Goal: Information Seeking & Learning: Learn about a topic

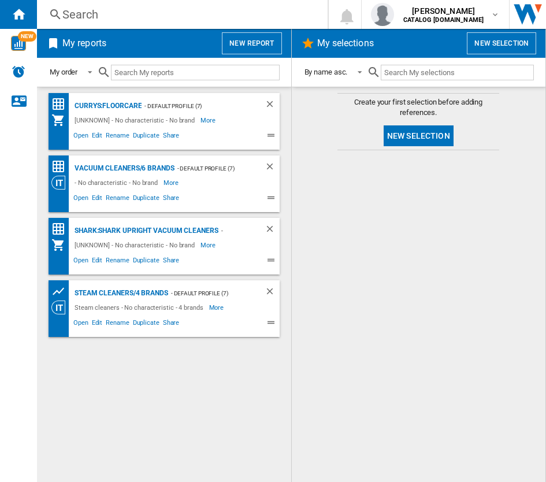
drag, startPoint x: 289, startPoint y: 0, endPoint x: 526, endPoint y: 243, distance: 339.2
click at [526, 243] on div at bounding box center [418, 316] width 231 height 320
click at [24, 39] on span "NEW" at bounding box center [27, 36] width 18 height 10
click at [195, 78] on input "text" at bounding box center [195, 73] width 168 height 16
click at [91, 76] on span at bounding box center [87, 71] width 14 height 10
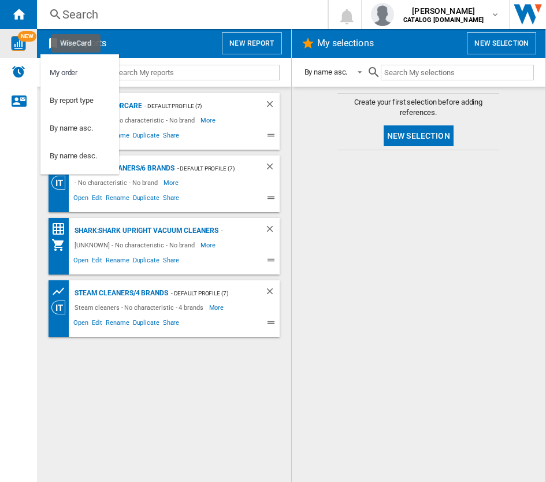
click at [198, 78] on md-backdrop at bounding box center [273, 241] width 546 height 482
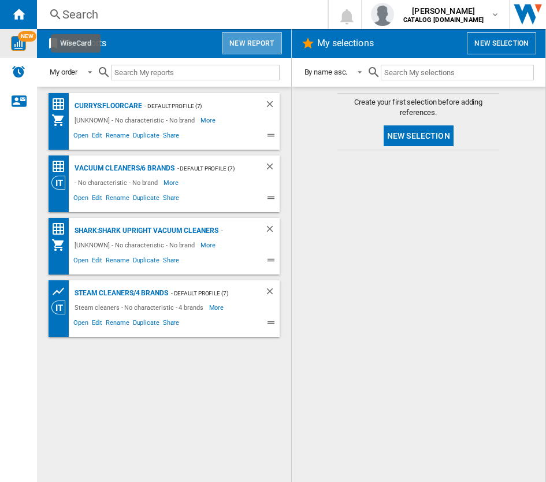
click at [261, 42] on button "New report" at bounding box center [252, 43] width 60 height 22
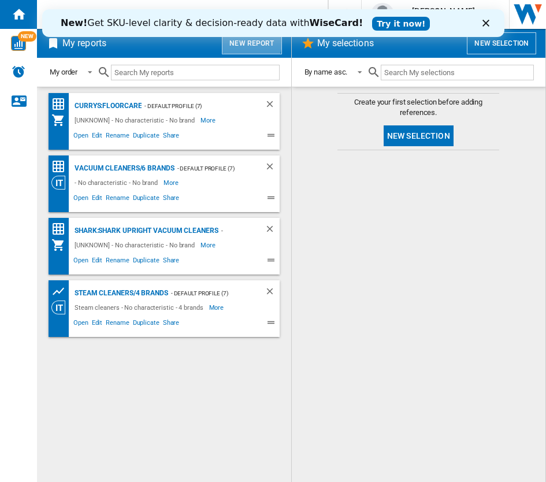
click at [253, 43] on button "New report" at bounding box center [252, 43] width 60 height 22
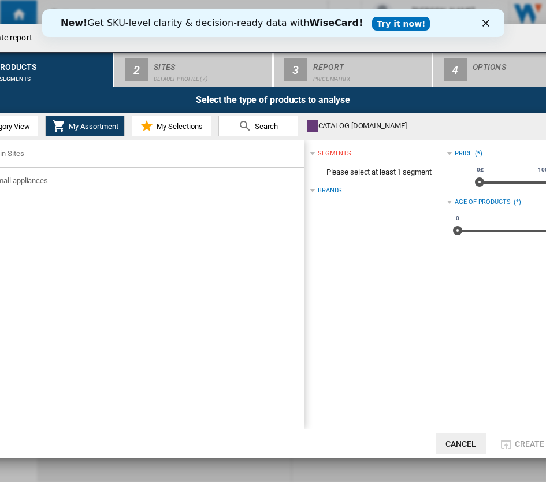
click at [485, 20] on icon "Close" at bounding box center [485, 23] width 7 height 7
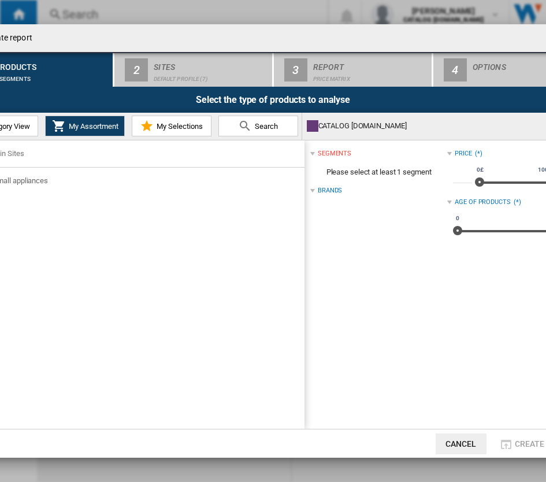
click at [21, 127] on span "Category View" at bounding box center [5, 126] width 50 height 9
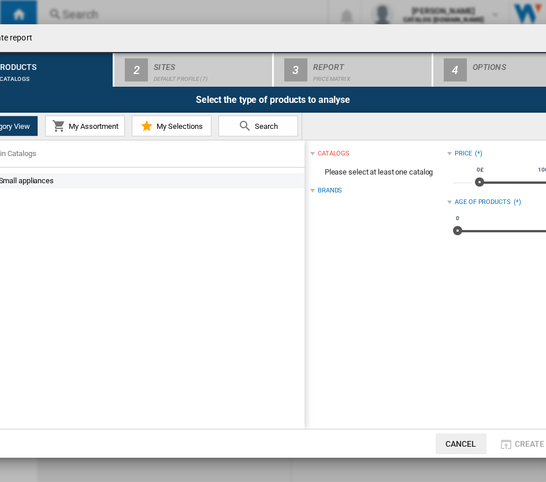
click at [47, 179] on div "Small appliances" at bounding box center [144, 181] width 315 height 12
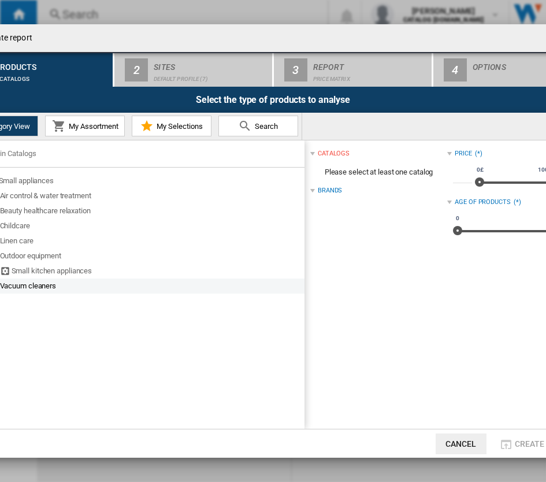
click at [46, 289] on div "Vacuum cleaners" at bounding box center [151, 286] width 303 height 12
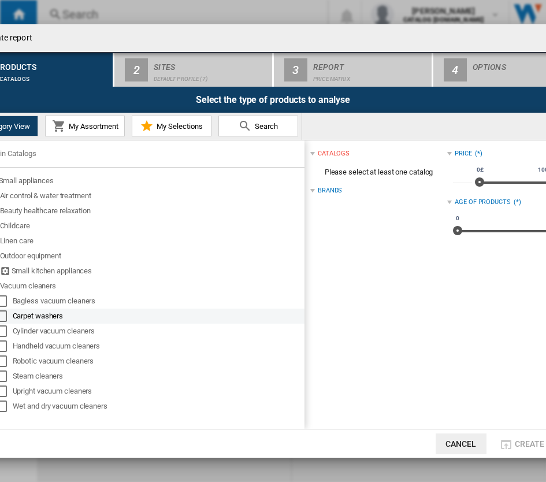
click at [80, 321] on div "Carpet washers" at bounding box center [158, 316] width 290 height 12
click at [4, 313] on div "Select" at bounding box center [1, 316] width 12 height 12
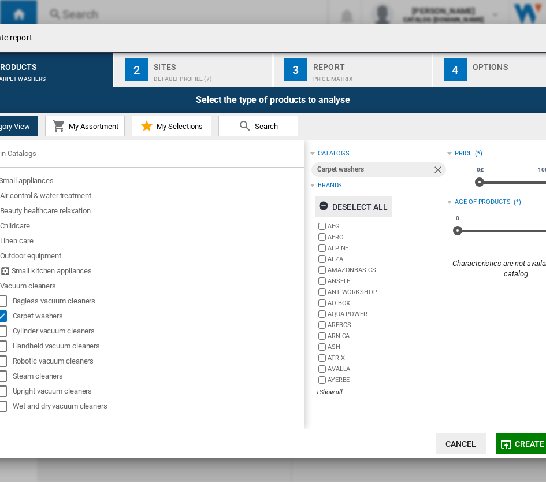
click at [328, 207] on ng-md-icon "button" at bounding box center [325, 208] width 14 height 14
click at [335, 389] on div "+Show all" at bounding box center [381, 392] width 131 height 9
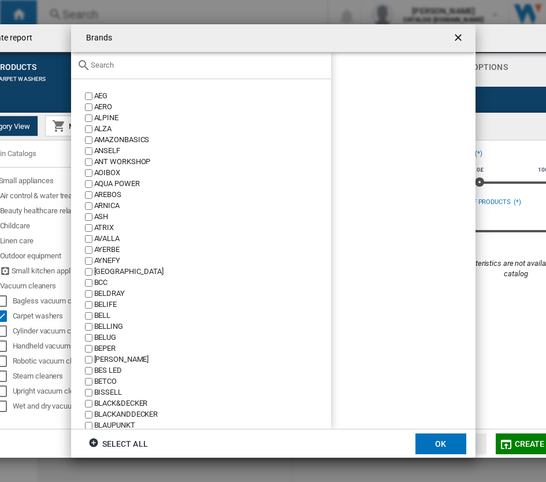
click at [109, 69] on input "text" at bounding box center [208, 65] width 235 height 9
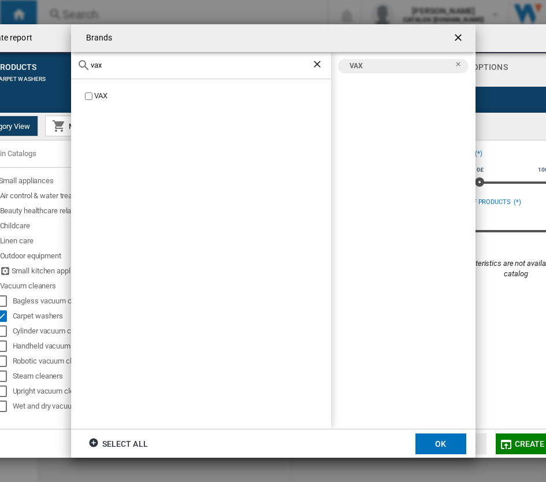
click at [112, 65] on input "vax" at bounding box center [201, 65] width 221 height 9
drag, startPoint x: 118, startPoint y: 64, endPoint x: 80, endPoint y: 60, distance: 38.4
click at [80, 60] on div "vax" at bounding box center [201, 65] width 260 height 27
click at [121, 70] on div "bis" at bounding box center [201, 65] width 260 height 27
drag, startPoint x: 118, startPoint y: 62, endPoint x: 79, endPoint y: 70, distance: 40.2
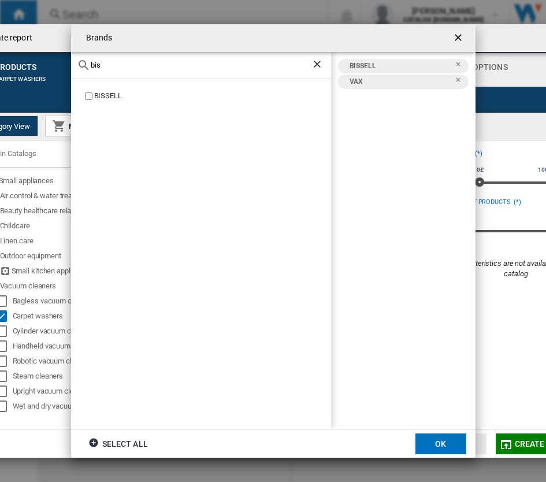
click at [79, 70] on div "bis" at bounding box center [201, 65] width 260 height 27
type input "sha"
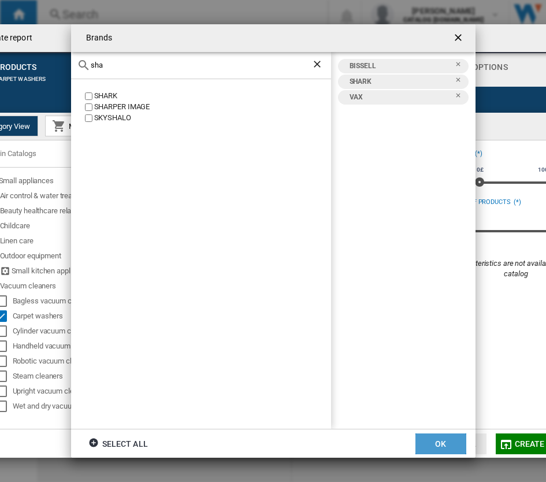
click at [455, 437] on button "OK" at bounding box center [440, 443] width 51 height 21
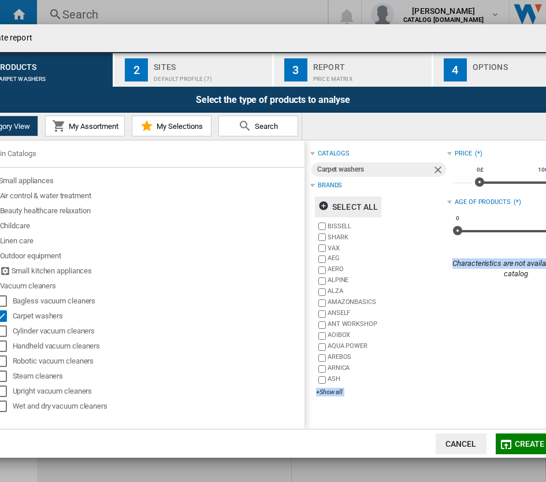
drag, startPoint x: 479, startPoint y: 321, endPoint x: 417, endPoint y: 322, distance: 62.4
click at [417, 322] on div "catalogs Carpet washers Brands Select all [GEOGRAPHIC_DATA] SHARK VAX AEG AERO …" at bounding box center [447, 275] width 274 height 258
drag, startPoint x: 417, startPoint y: 322, endPoint x: 487, endPoint y: 333, distance: 70.8
click at [487, 333] on div "Price (*) * 0£ 10000£ 0£ 10000£ ***** Age of products (*) 0 30 years 0 30 years…" at bounding box center [515, 275] width 137 height 258
click at [524, 439] on span "Create report" at bounding box center [547, 443] width 64 height 9
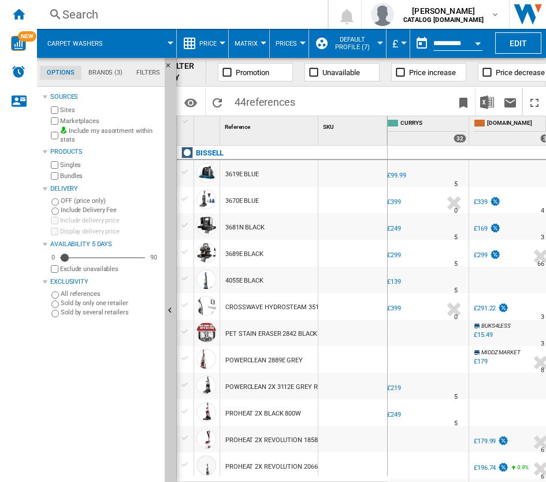
scroll to position [0, 383]
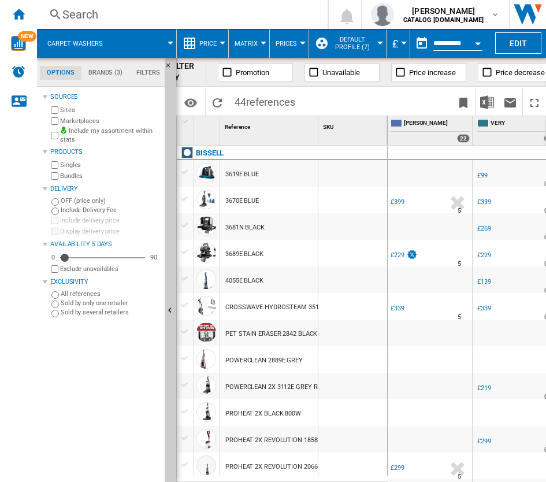
click at [227, 70] on ng-md-icon at bounding box center [227, 72] width 12 height 12
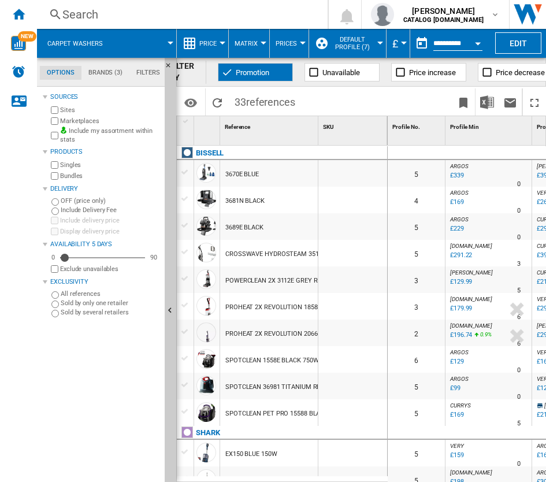
click at [405, 68] on ng-md-icon at bounding box center [401, 72] width 12 height 12
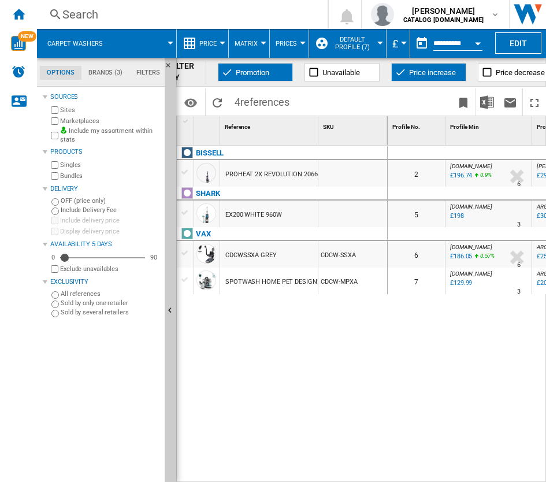
click at [250, 66] on button "Promotion" at bounding box center [255, 72] width 75 height 18
click at [426, 71] on span "Price increase" at bounding box center [432, 72] width 47 height 9
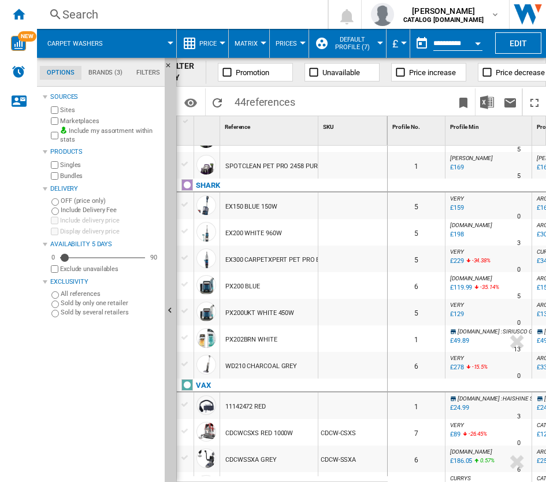
scroll to position [173, 0]
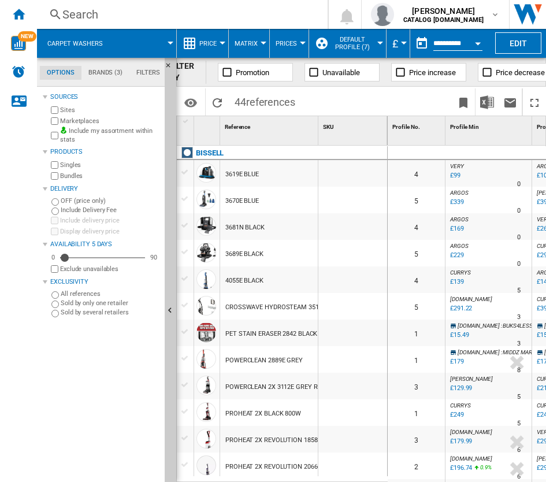
click at [483, 39] on button "Open calendar" at bounding box center [477, 41] width 21 height 21
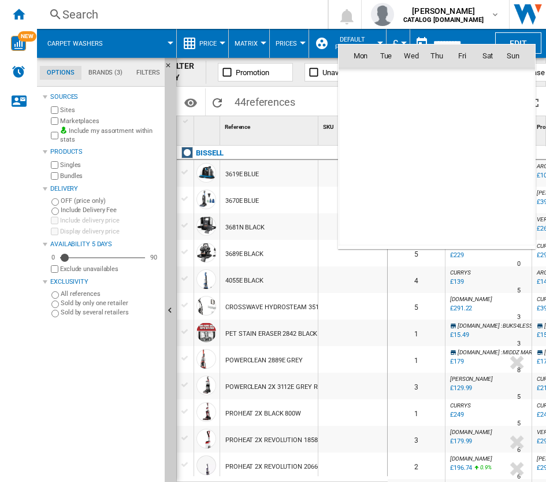
scroll to position [5512, 0]
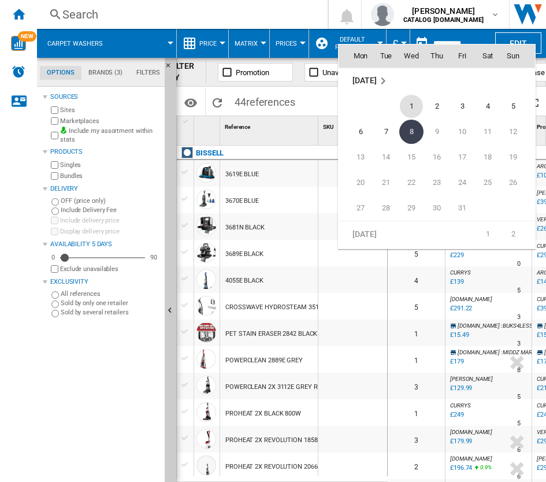
click at [408, 107] on span "1" at bounding box center [411, 106] width 23 height 23
type input "**********"
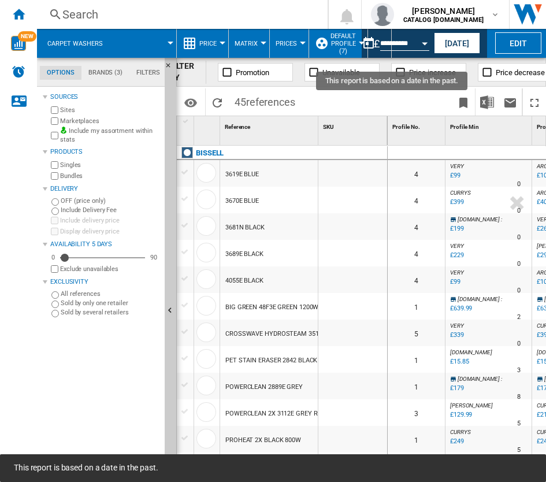
click at [421, 46] on button "Open calendar" at bounding box center [424, 41] width 21 height 21
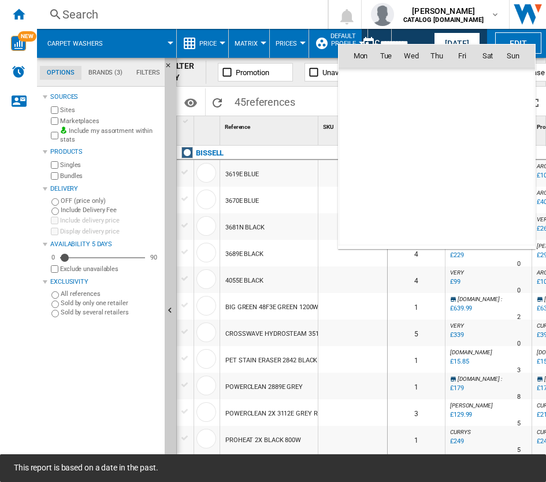
scroll to position [5512, 0]
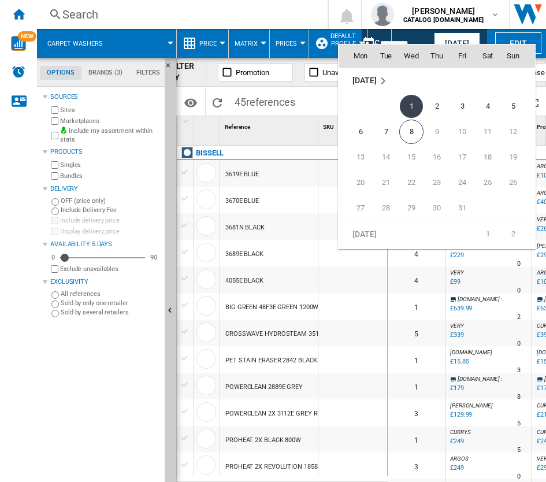
click at [447, 39] on div at bounding box center [273, 241] width 546 height 482
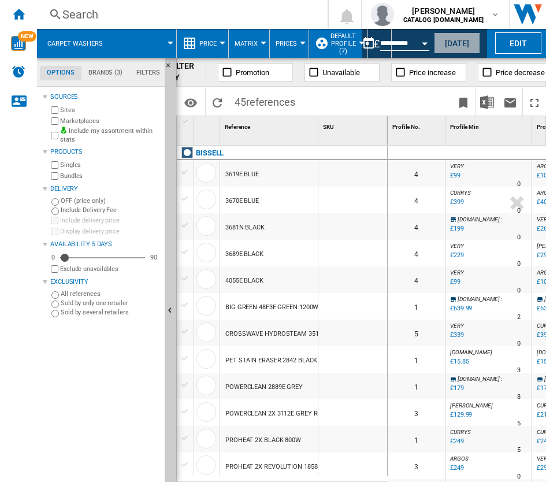
click at [461, 40] on button "[DATE]" at bounding box center [457, 42] width 46 height 21
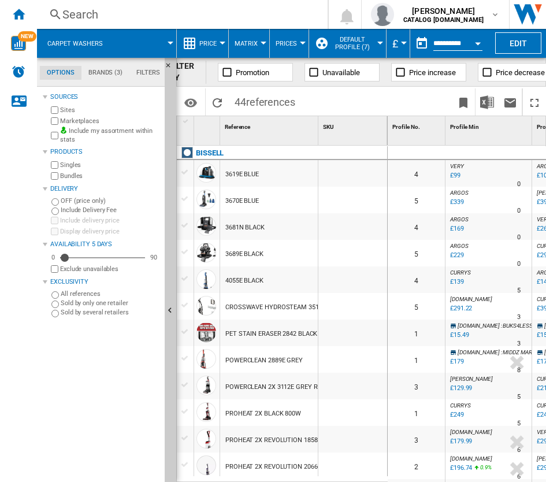
click at [149, 76] on md-tab-item "Filters" at bounding box center [148, 73] width 38 height 14
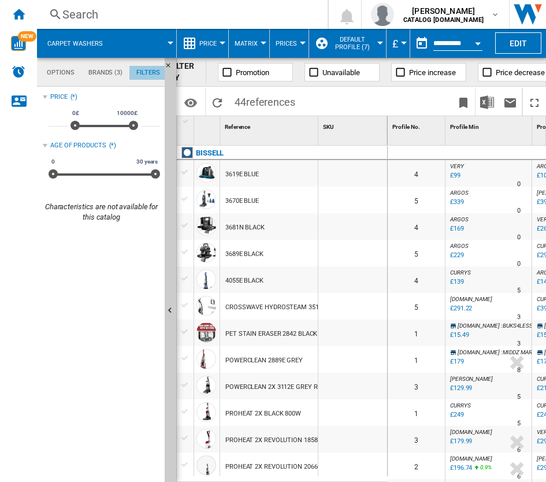
scroll to position [75, 0]
click at [113, 75] on md-tab-item "Brands (3)" at bounding box center [105, 73] width 48 height 14
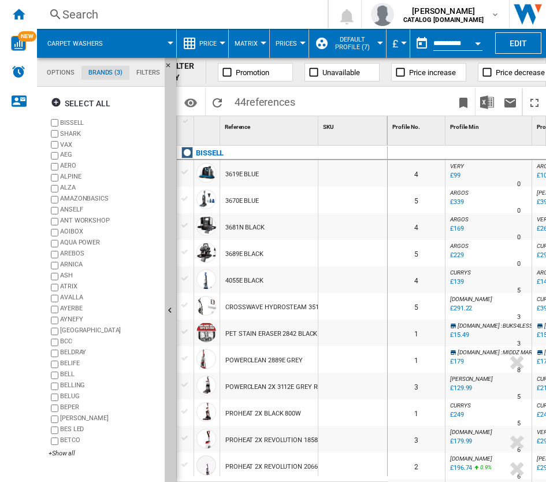
click at [75, 75] on md-tab-item "Options" at bounding box center [61, 73] width 42 height 14
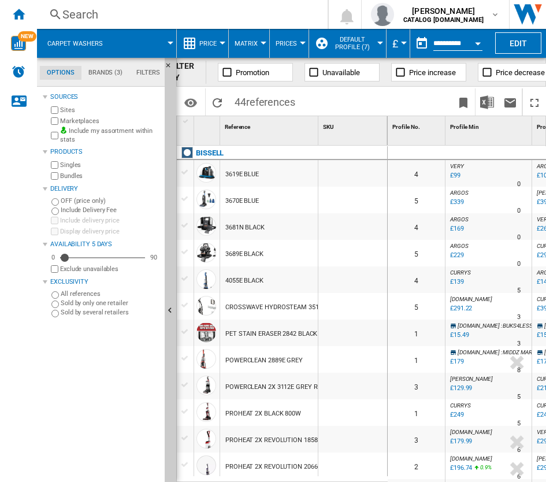
scroll to position [14, 0]
click at [165, 43] on span at bounding box center [144, 43] width 51 height 29
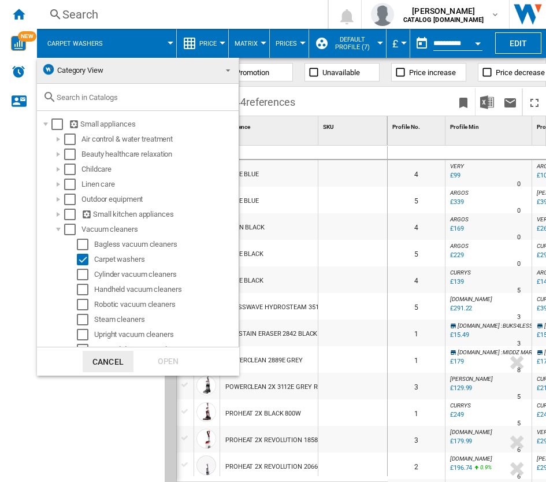
click at [165, 43] on md-backdrop at bounding box center [273, 241] width 546 height 482
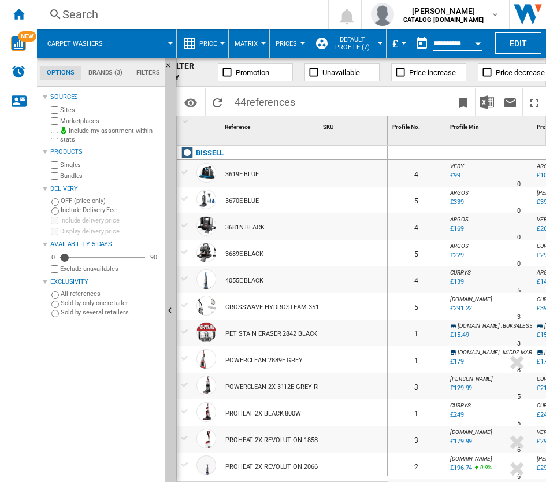
click at [202, 43] on span "Price" at bounding box center [207, 44] width 17 height 8
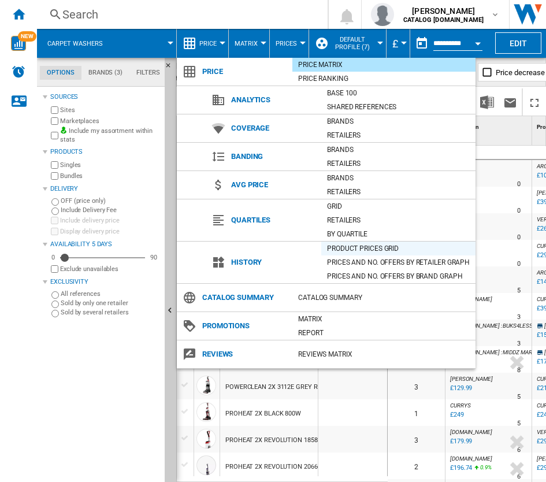
click at [346, 251] on div "Product prices grid" at bounding box center [398, 249] width 154 height 12
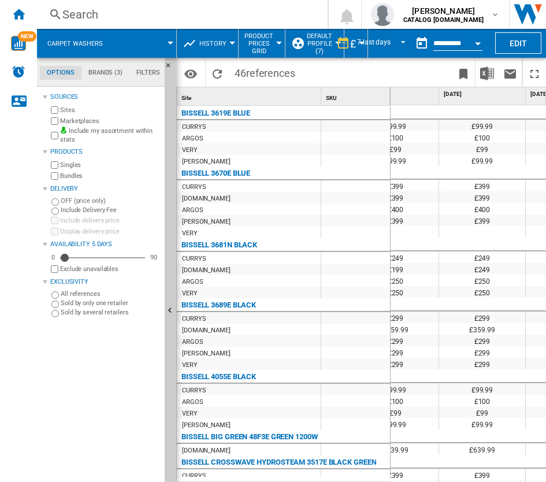
scroll to position [0, 153]
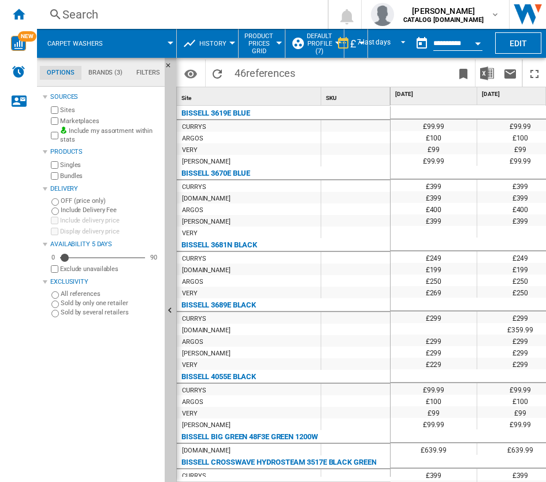
click at [228, 40] on button "History" at bounding box center [215, 43] width 33 height 29
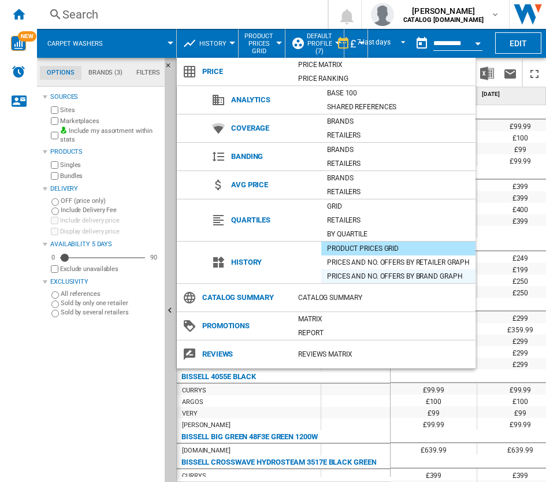
click at [359, 277] on div "Prices and No. offers by brand graph" at bounding box center [398, 276] width 154 height 12
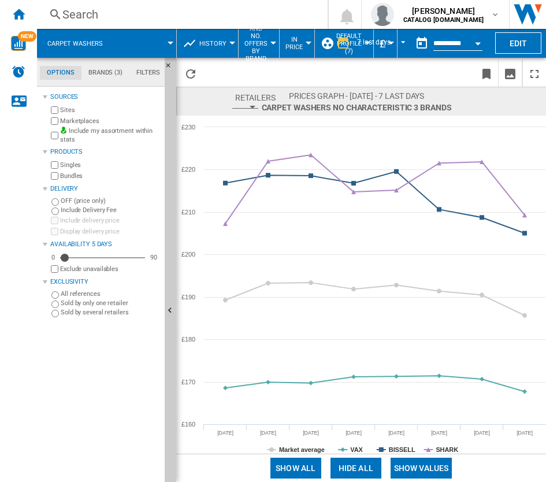
click at [221, 38] on button "History" at bounding box center [215, 43] width 33 height 29
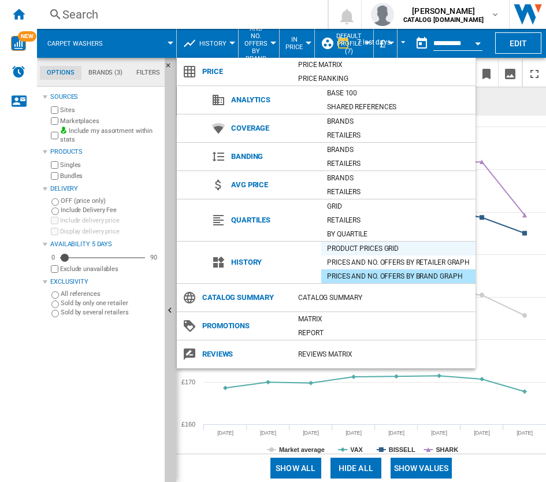
click at [366, 250] on div "Product prices grid" at bounding box center [398, 249] width 154 height 12
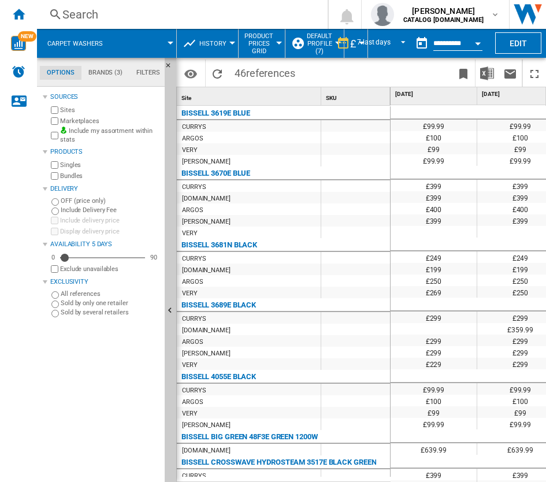
click at [223, 47] on button "History" at bounding box center [215, 43] width 33 height 29
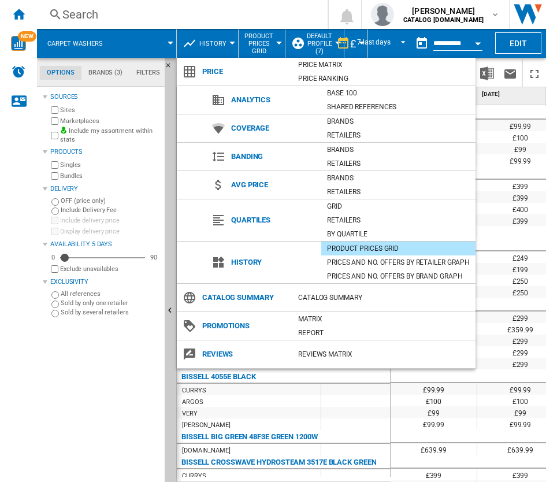
click at [496, 113] on md-backdrop at bounding box center [273, 241] width 546 height 482
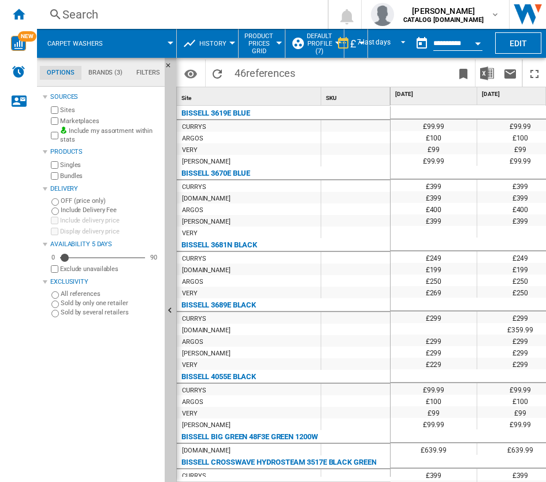
click at [262, 41] on span "Product prices grid" at bounding box center [258, 43] width 29 height 23
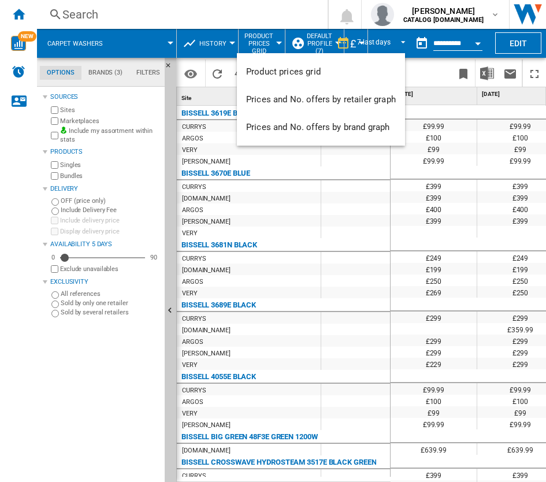
click at [262, 41] on md-backdrop at bounding box center [273, 241] width 546 height 482
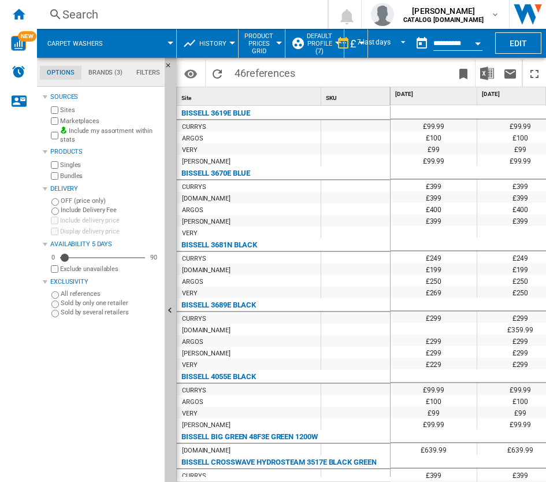
click at [307, 39] on span "Default profile (7)" at bounding box center [319, 43] width 25 height 23
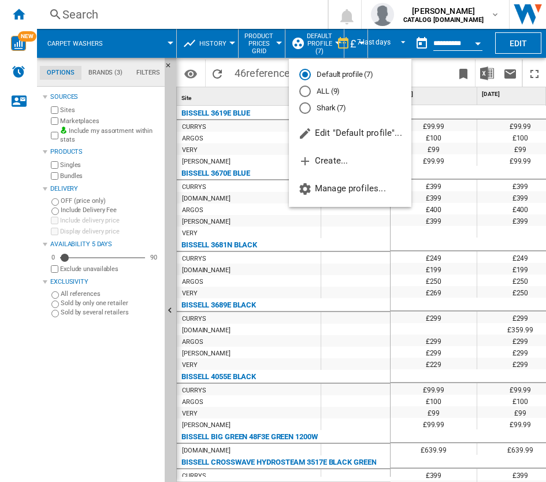
click at [307, 39] on md-backdrop at bounding box center [273, 241] width 546 height 482
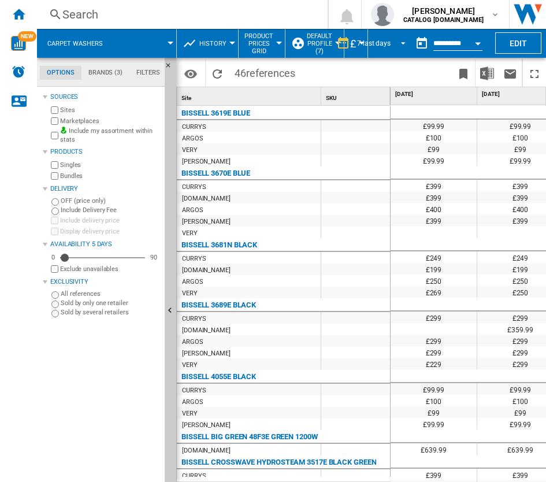
click at [380, 42] on div "7 last days" at bounding box center [374, 43] width 34 height 8
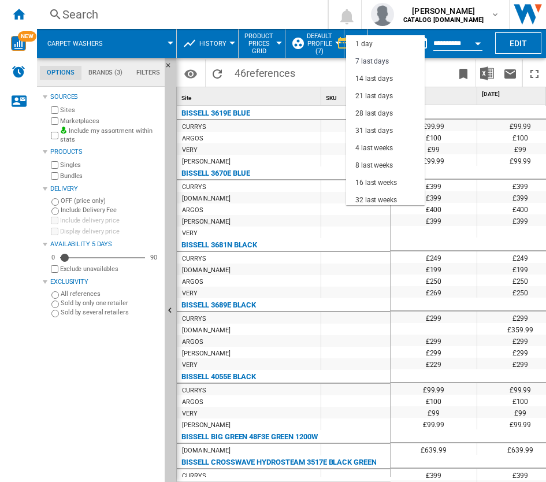
scroll to position [17, 0]
click at [376, 88] on md-option "28 last days" at bounding box center [385, 95] width 79 height 17
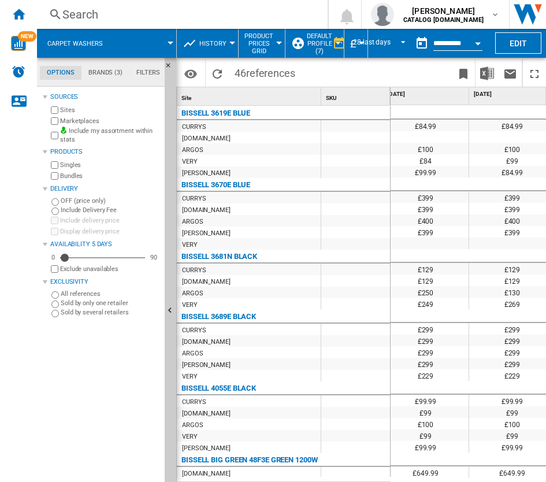
scroll to position [0, 450]
click at [269, 49] on span "Product prices grid" at bounding box center [258, 43] width 29 height 23
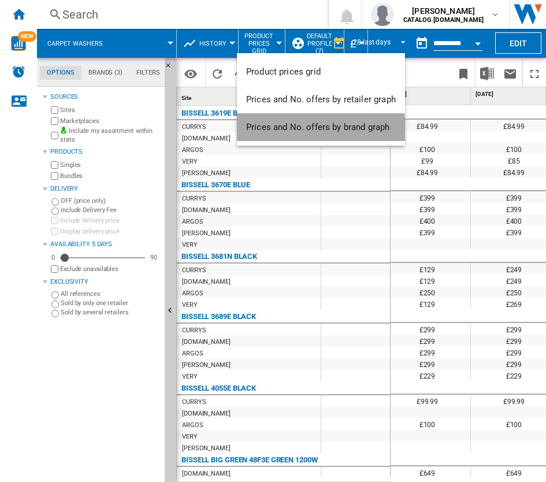
click at [301, 134] on button "Prices and No. offers by brand graph" at bounding box center [321, 127] width 168 height 28
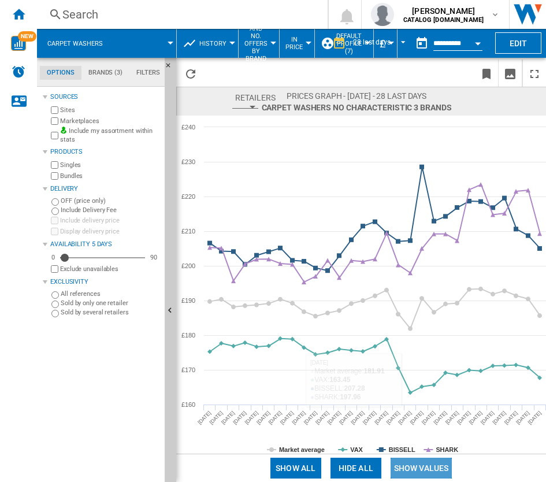
click at [413, 470] on button "Show values" at bounding box center [422, 468] width 62 height 21
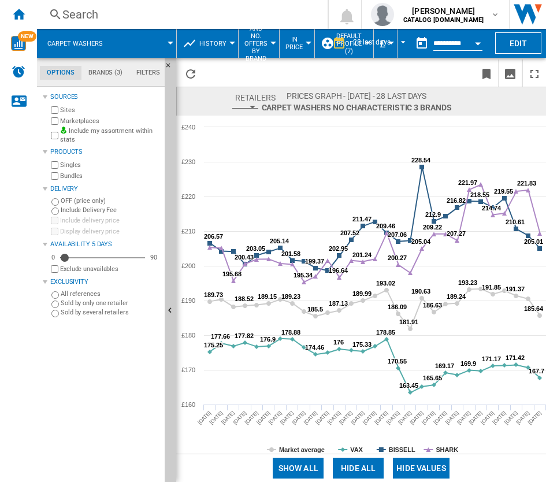
click at [413, 470] on button "Hide values" at bounding box center [421, 468] width 57 height 21
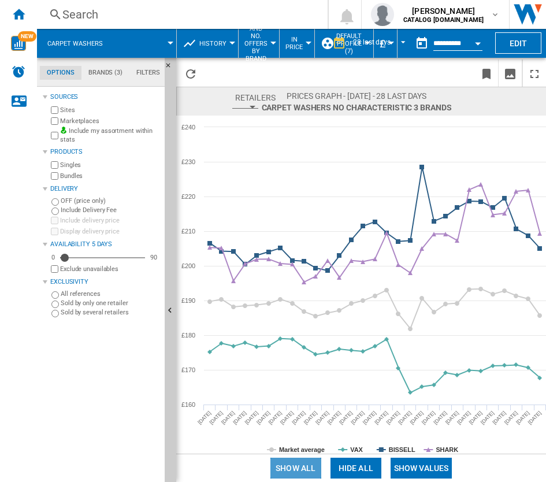
click at [314, 462] on button "Show all" at bounding box center [295, 468] width 51 height 21
click at [343, 468] on button "Hide all" at bounding box center [356, 468] width 51 height 21
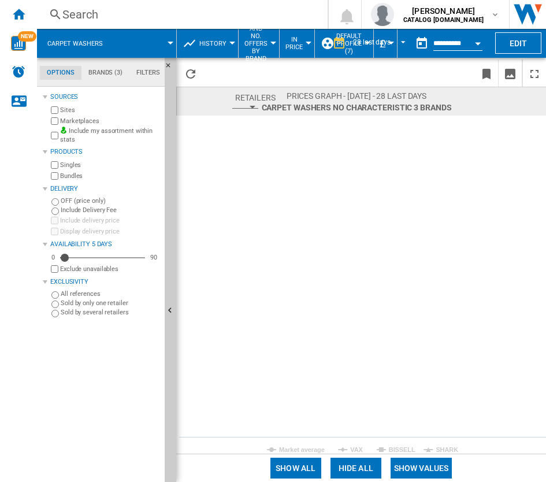
click at [306, 466] on button "Show all" at bounding box center [295, 468] width 51 height 21
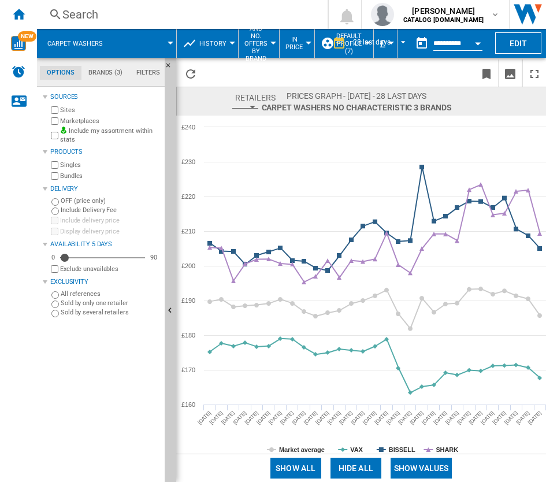
click at [427, 102] on span "Carpet washers No characteristic 3 brands [0 reference ]" at bounding box center [357, 108] width 190 height 12
click at [267, 42] on button "Prices and No. offers by brand graph" at bounding box center [258, 43] width 29 height 29
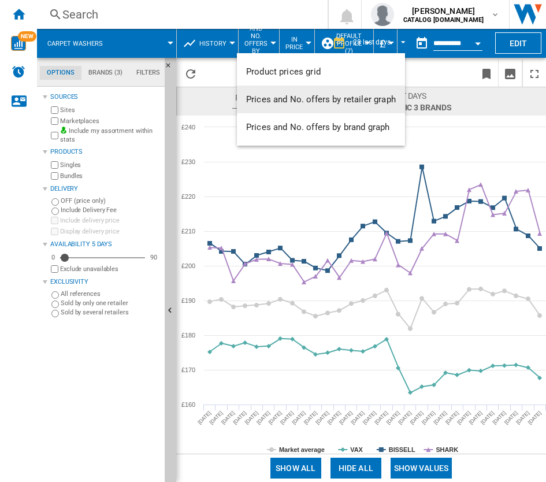
click at [300, 93] on button "Prices and No. offers by retailer graph" at bounding box center [321, 100] width 168 height 28
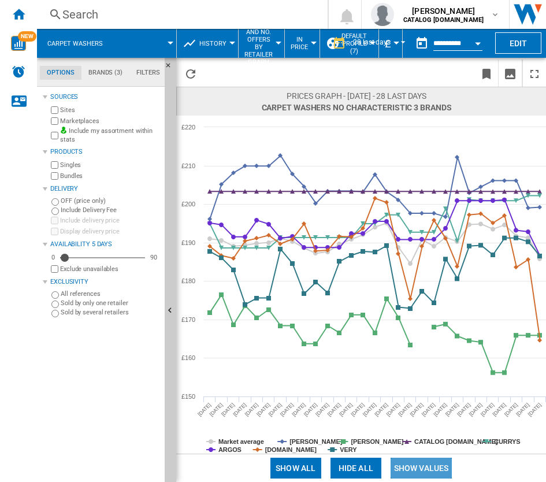
click at [438, 462] on button "Show values" at bounding box center [422, 468] width 62 height 21
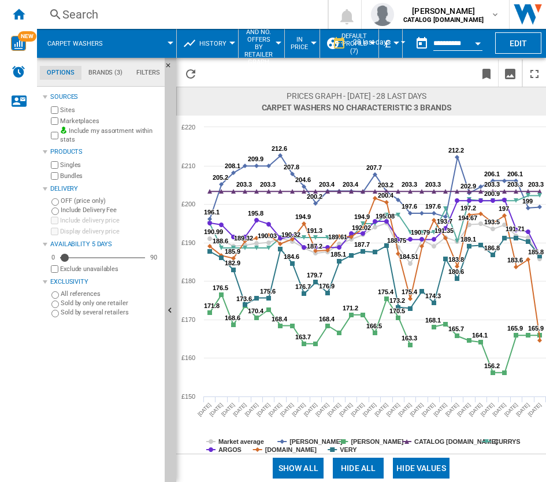
click at [438, 462] on button "Hide values" at bounding box center [421, 468] width 57 height 21
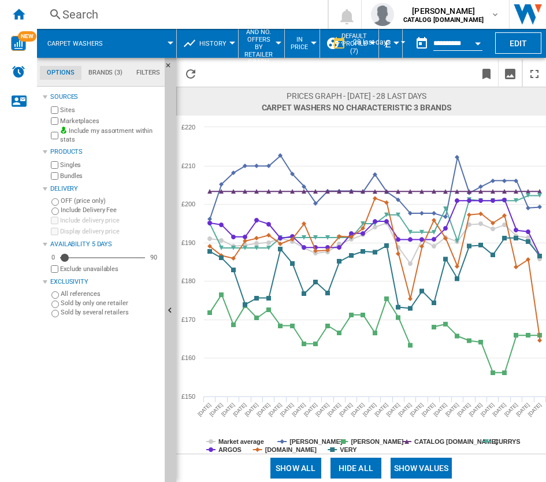
click at [259, 40] on span "Prices and No. offers by retailer graph" at bounding box center [258, 43] width 28 height 45
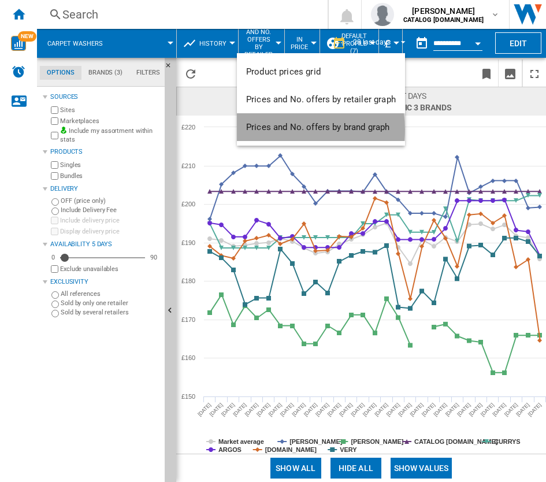
click at [294, 129] on span "Prices and No. offers by brand graph" at bounding box center [317, 127] width 143 height 10
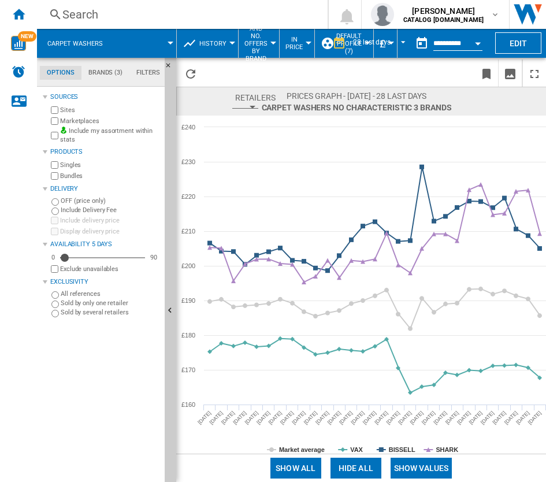
click at [255, 106] on div "button" at bounding box center [253, 107] width 6 height 3
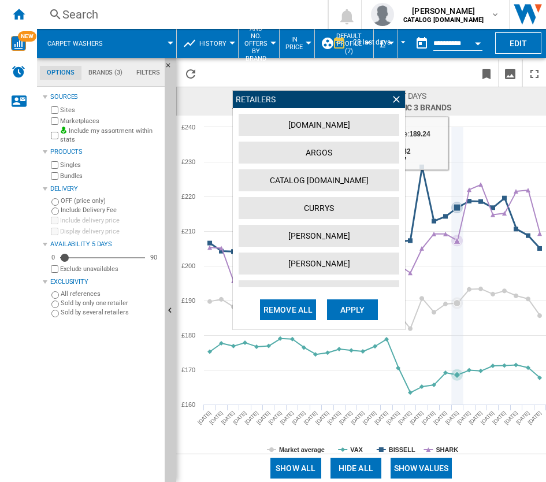
click at [458, 143] on icon at bounding box center [458, 265] width 0 height 277
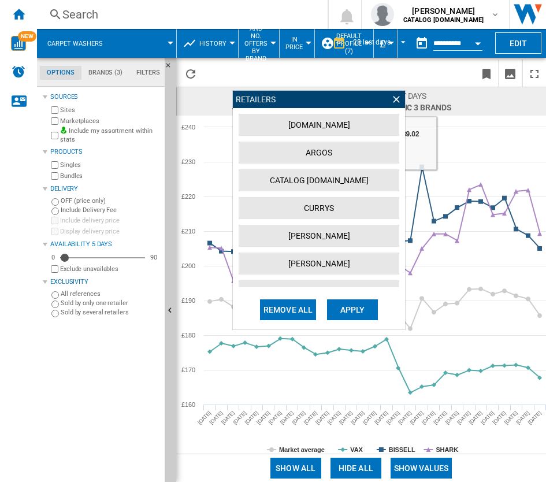
click at [434, 106] on span "Carpet washers No characteristic 3 brands [0 reference ]" at bounding box center [357, 108] width 190 height 12
click at [424, 76] on span at bounding box center [407, 73] width 136 height 27
click at [244, 66] on span "Prices and No. offers by brand graph" at bounding box center [255, 43] width 23 height 53
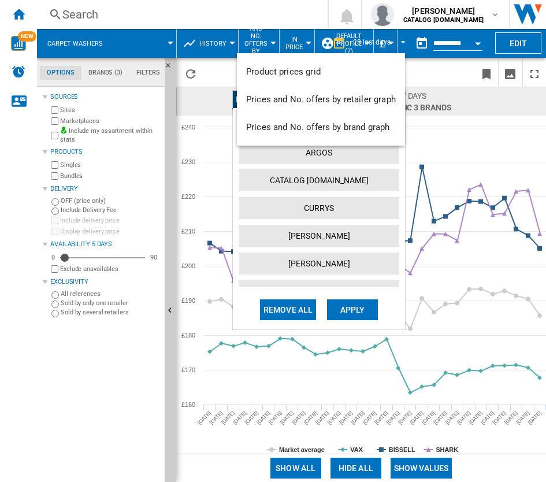
click at [203, 48] on md-backdrop at bounding box center [273, 241] width 546 height 482
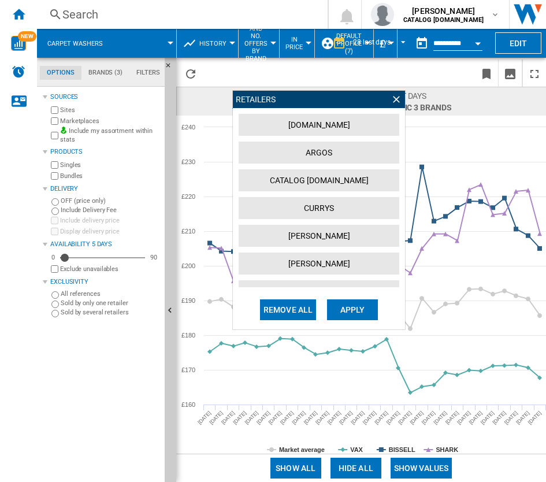
click at [203, 40] on span "History" at bounding box center [212, 44] width 27 height 8
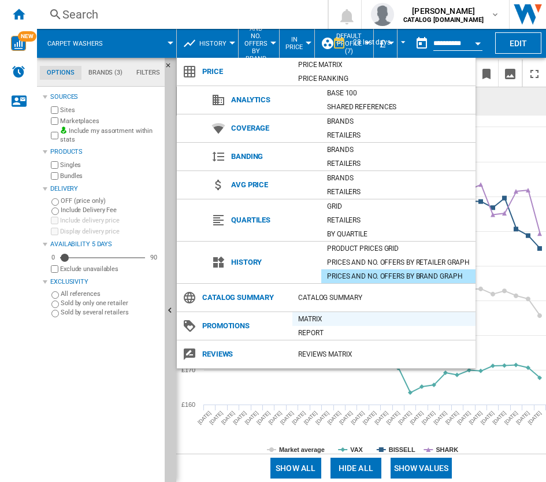
click at [334, 315] on div "Matrix" at bounding box center [383, 319] width 183 height 12
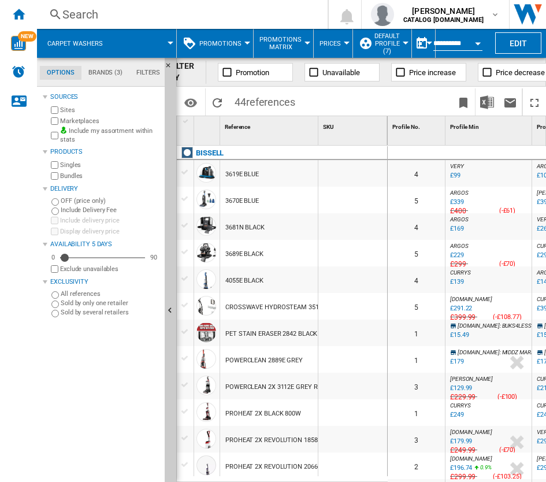
click at [220, 43] on span "Promotions" at bounding box center [220, 44] width 42 height 8
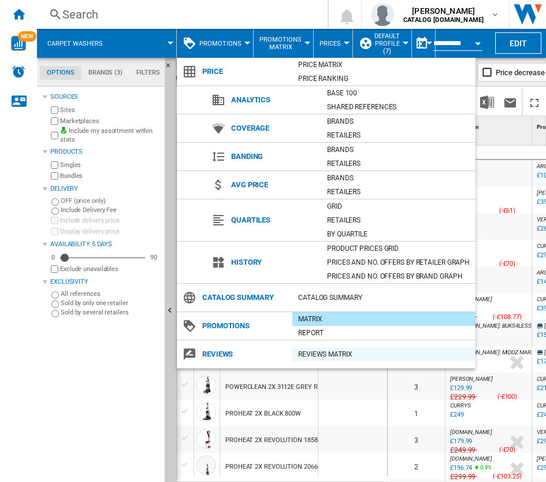
click at [317, 356] on div "REVIEWS Matrix" at bounding box center [383, 354] width 183 height 12
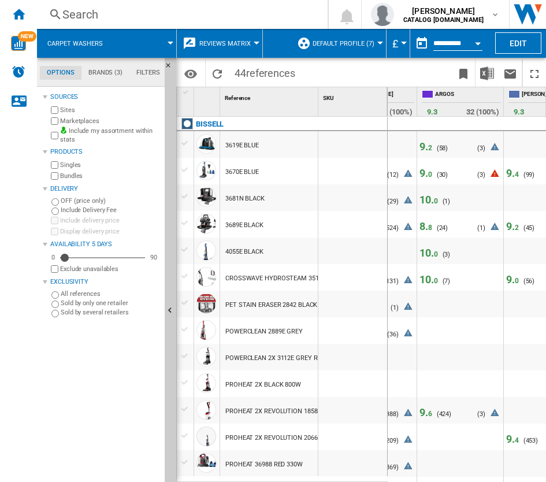
scroll to position [0, 253]
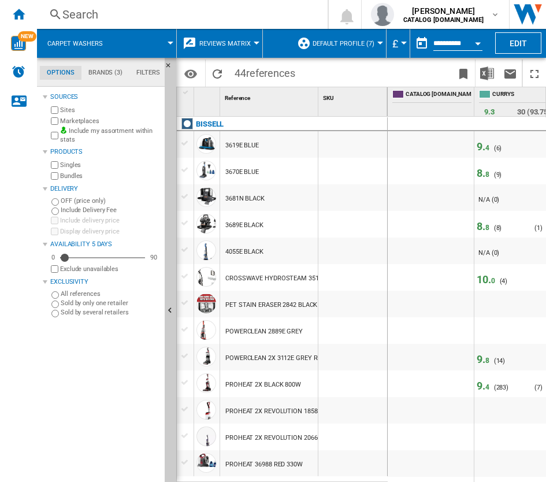
click at [235, 49] on button "Reviews Matrix" at bounding box center [227, 43] width 57 height 29
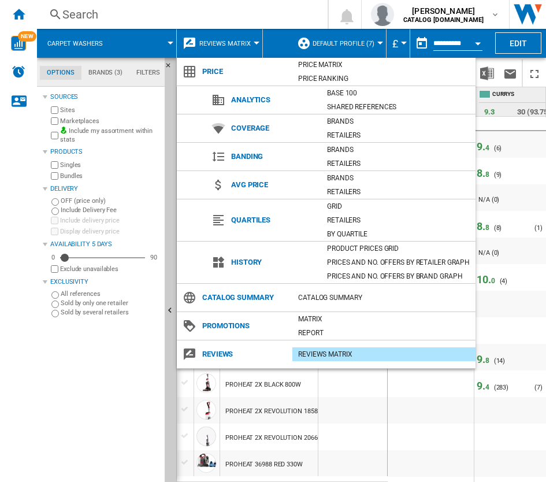
click at [232, 44] on md-backdrop at bounding box center [273, 241] width 546 height 482
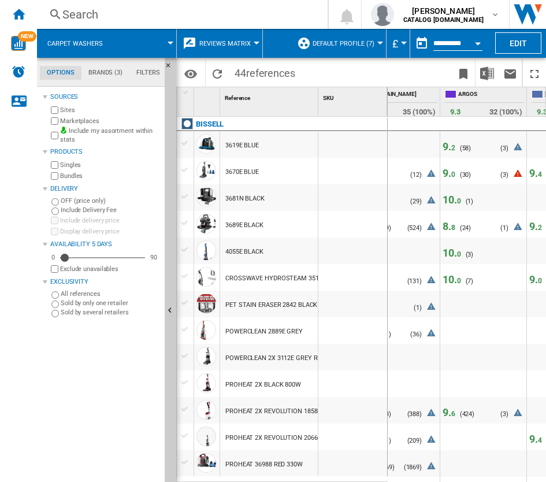
scroll to position [0, 240]
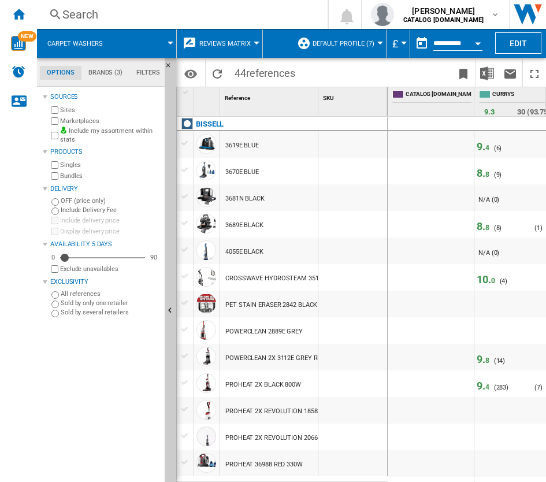
click at [226, 34] on button "Reviews Matrix" at bounding box center [227, 43] width 57 height 29
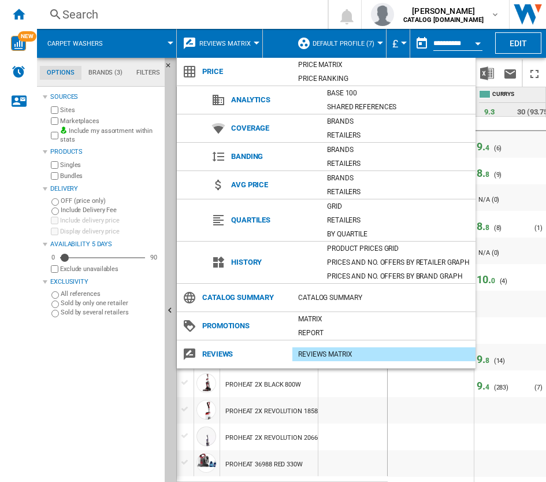
click at [225, 12] on md-backdrop at bounding box center [273, 241] width 546 height 482
